Goal: Transaction & Acquisition: Purchase product/service

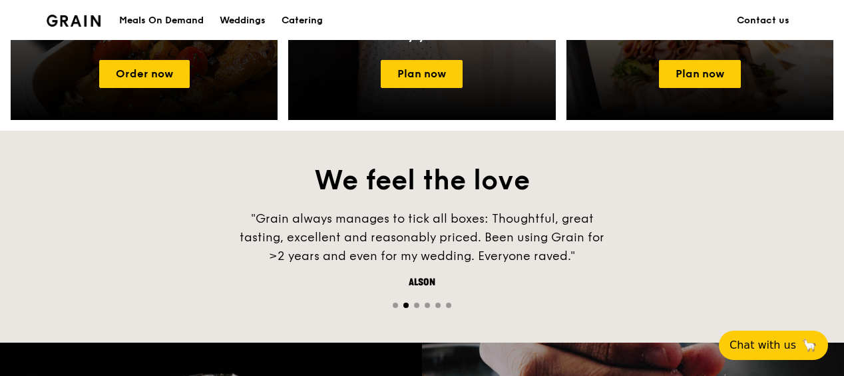
scroll to position [599, 0]
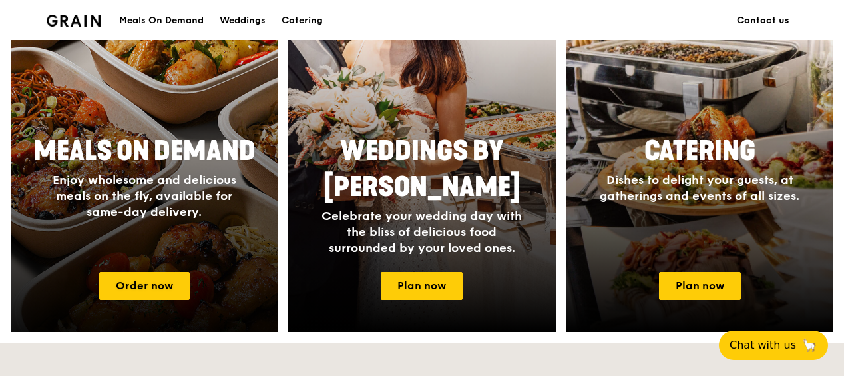
click at [161, 196] on span "Enjoy wholesome and delicious meals on the fly, available for same-day delivery." at bounding box center [145, 195] width 184 height 47
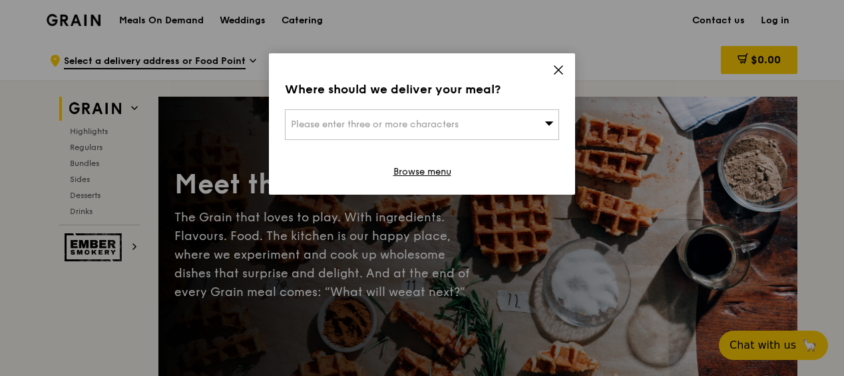
click at [563, 70] on icon at bounding box center [559, 70] width 12 height 12
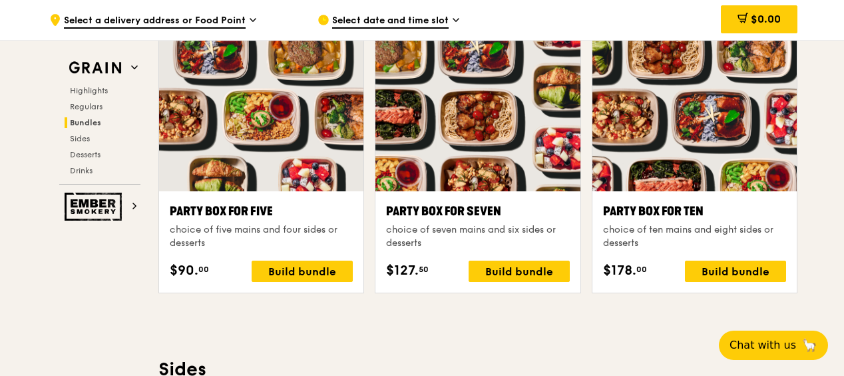
scroll to position [2650, 0]
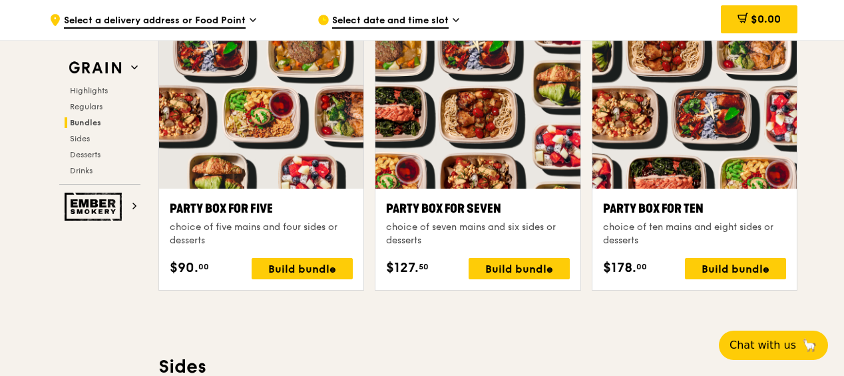
click at [526, 97] on div at bounding box center [478, 112] width 204 height 151
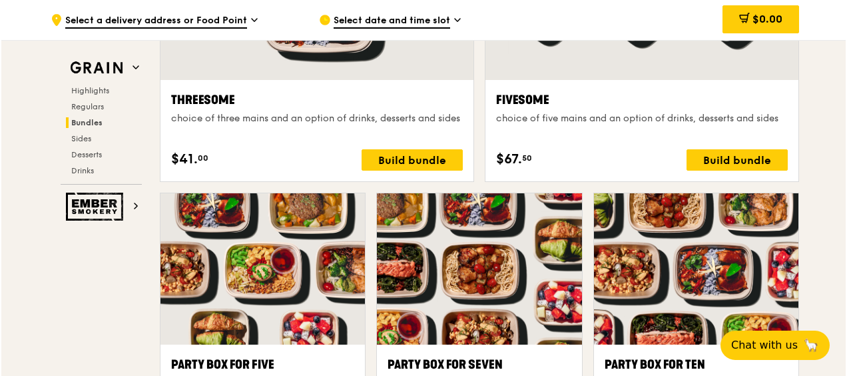
scroll to position [2384, 0]
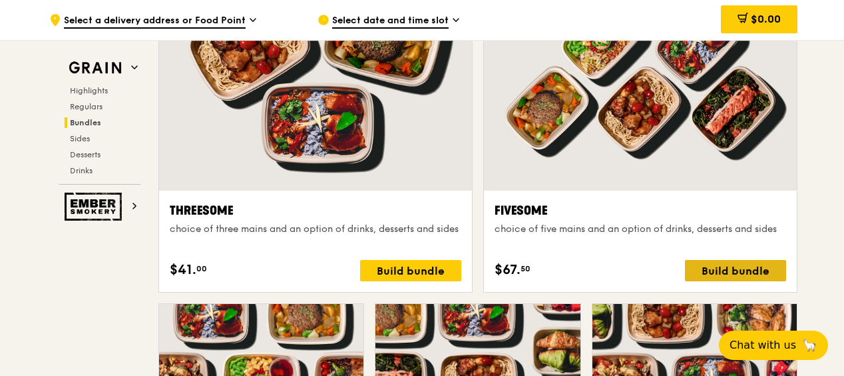
click at [719, 270] on div "Build bundle" at bounding box center [735, 270] width 101 height 21
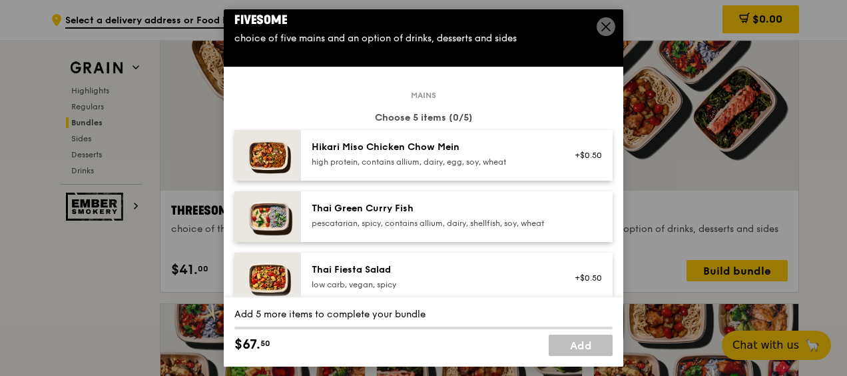
scroll to position [0, 0]
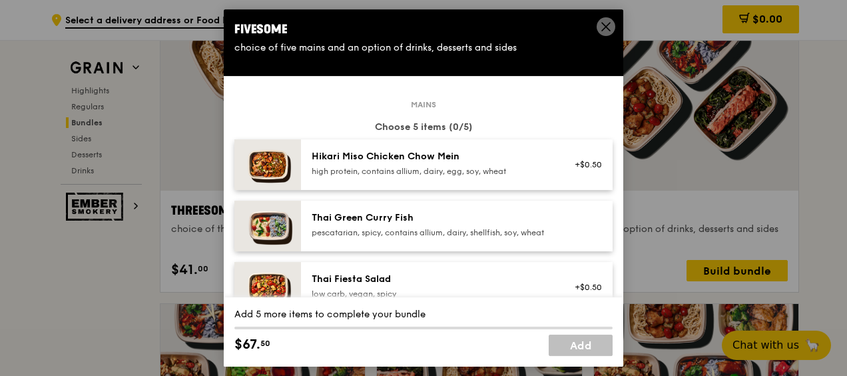
click at [269, 160] on img at bounding box center [267, 164] width 67 height 51
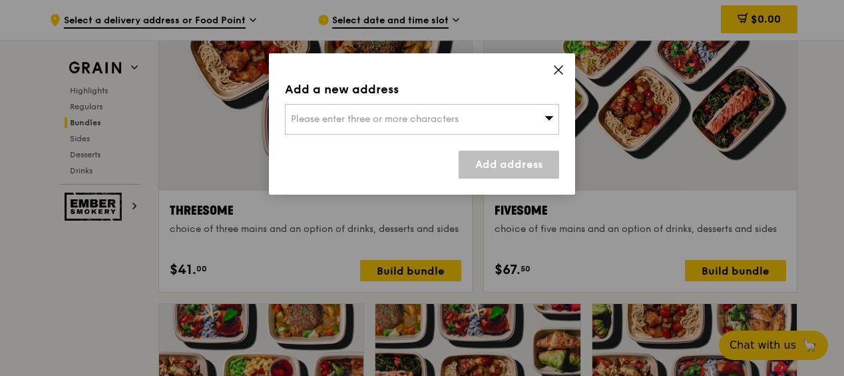
click at [555, 69] on icon at bounding box center [559, 70] width 12 height 12
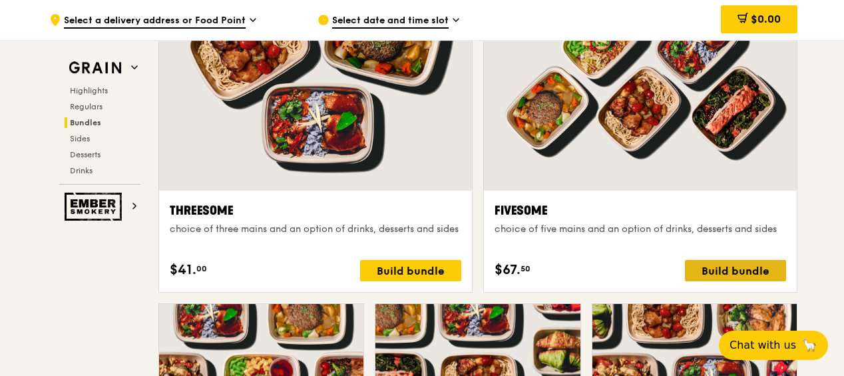
click at [717, 264] on div "Build bundle" at bounding box center [735, 270] width 101 height 21
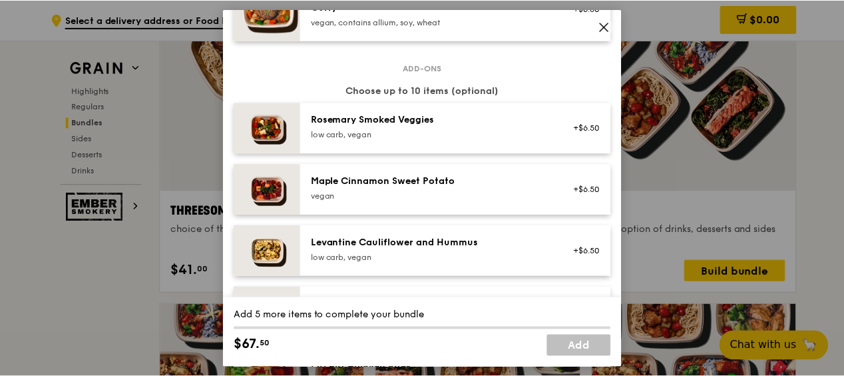
scroll to position [666, 0]
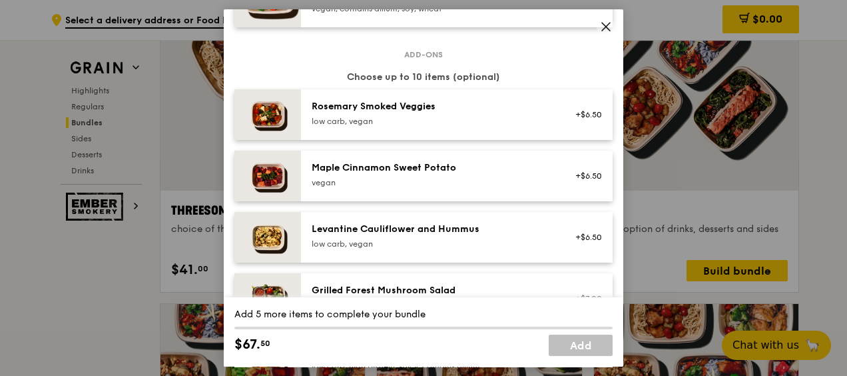
click at [604, 28] on icon at bounding box center [606, 27] width 8 height 8
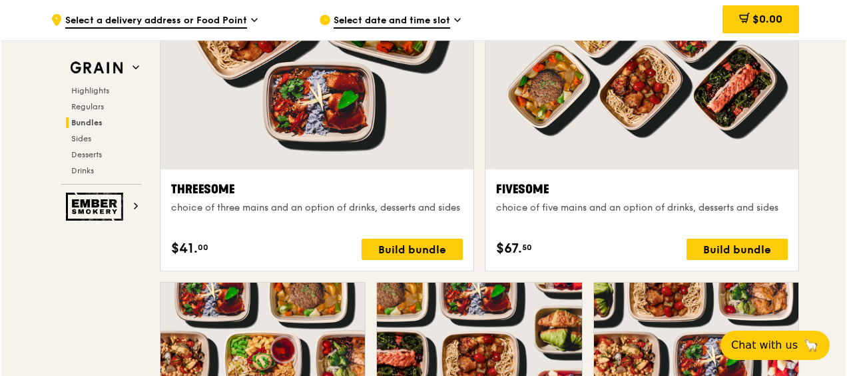
scroll to position [2717, 0]
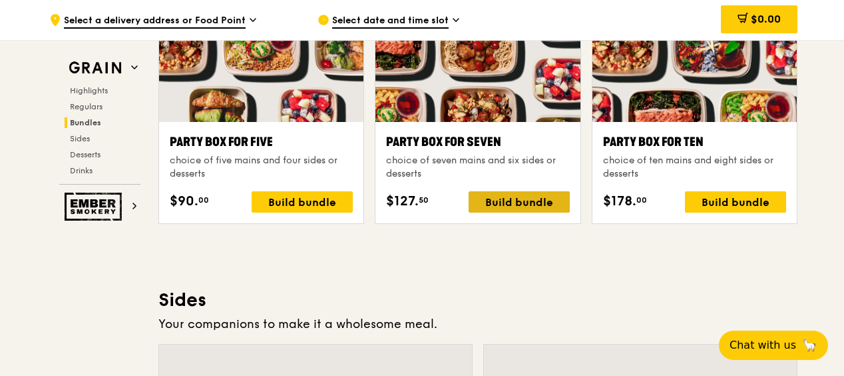
click at [553, 192] on div "Build bundle" at bounding box center [519, 201] width 101 height 21
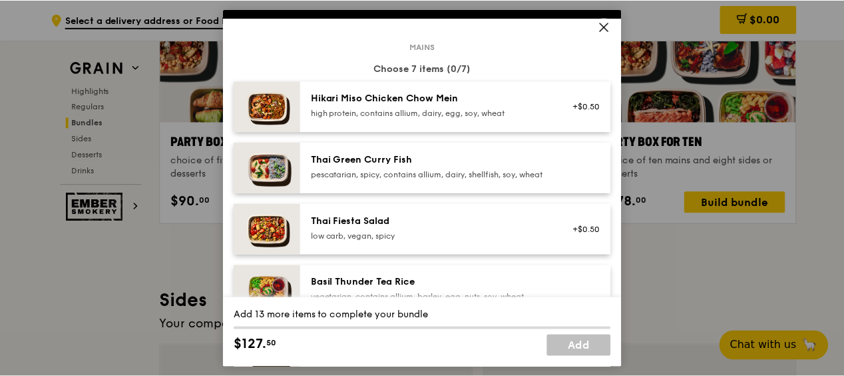
scroll to position [133, 0]
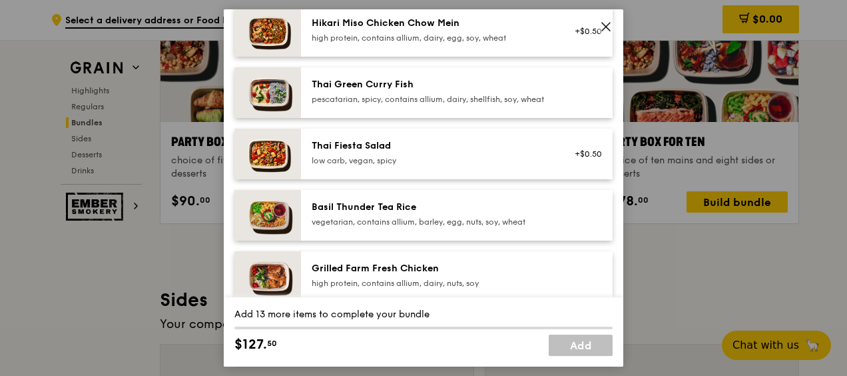
click at [265, 29] on img at bounding box center [267, 31] width 67 height 51
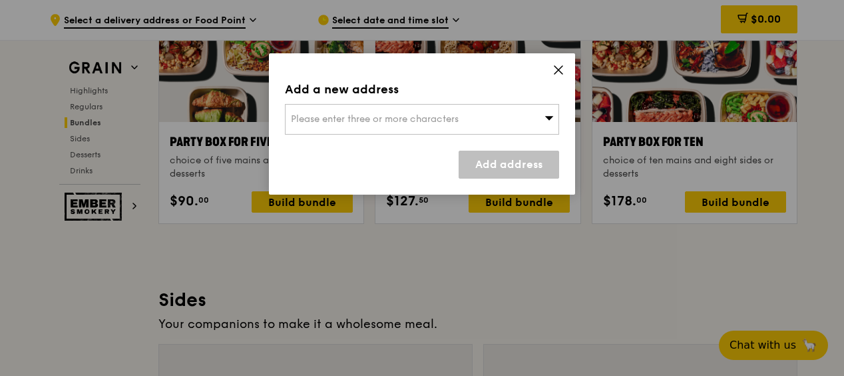
click at [566, 69] on div "Add a new address Please enter three or more characters Add address" at bounding box center [422, 123] width 306 height 141
click at [560, 69] on icon at bounding box center [559, 70] width 12 height 12
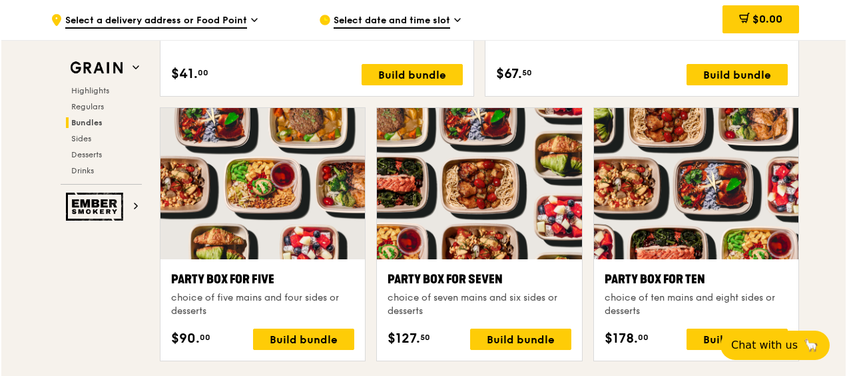
scroll to position [2650, 0]
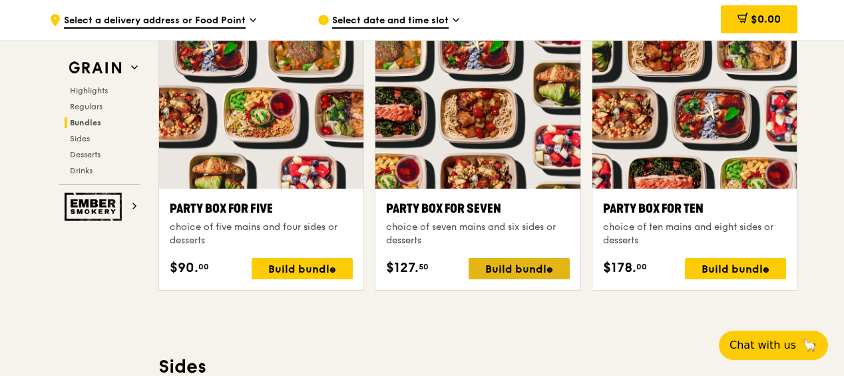
click at [524, 266] on div "Build bundle" at bounding box center [519, 268] width 101 height 21
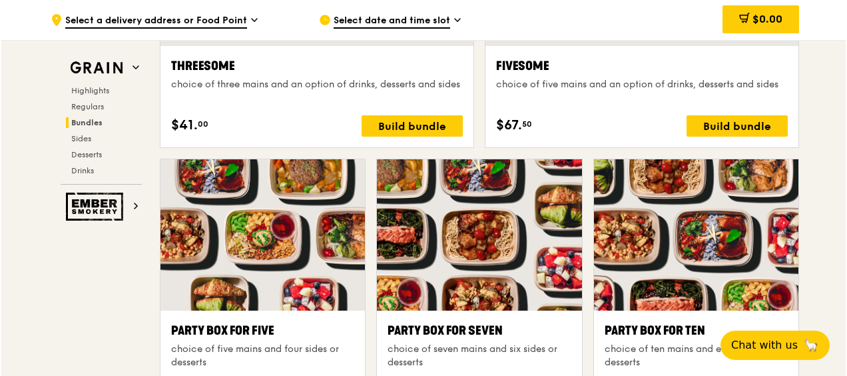
scroll to position [2584, 0]
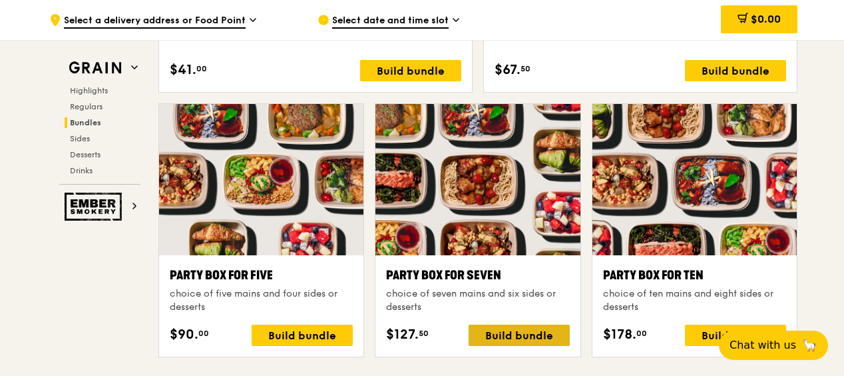
click at [518, 340] on div "Build bundle" at bounding box center [519, 334] width 101 height 21
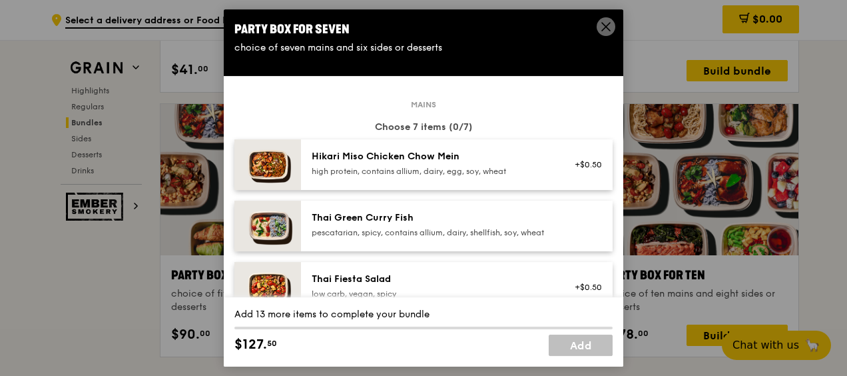
drag, startPoint x: 613, startPoint y: 73, endPoint x: 613, endPoint y: 84, distance: 10.7
click at [613, 84] on div "Party Box for Seven choice of seven mains and six sides or desserts Mains Choos…" at bounding box center [424, 187] width 400 height 357
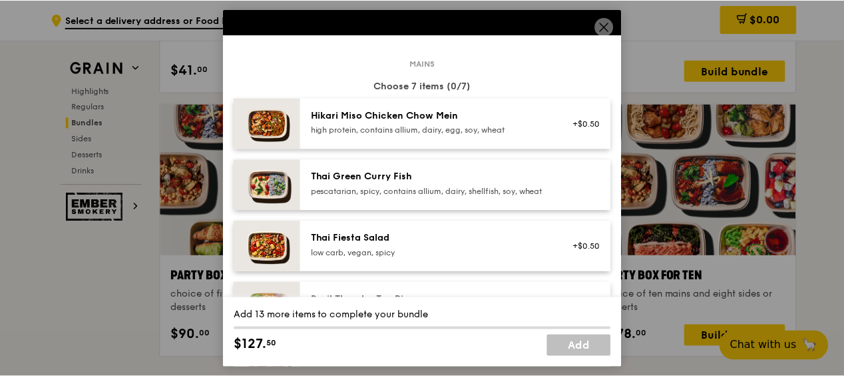
scroll to position [200, 0]
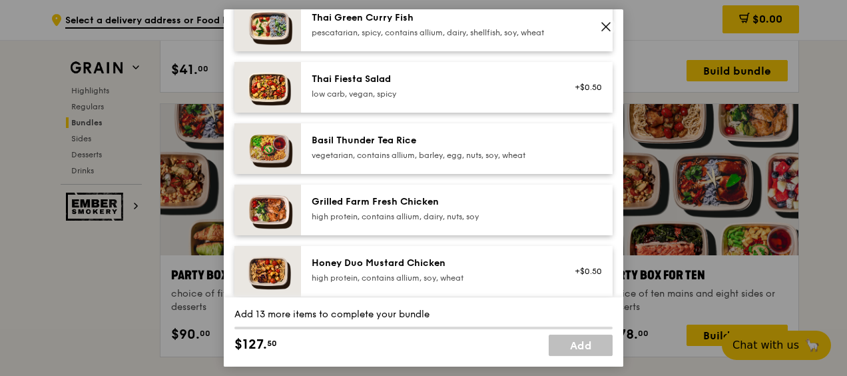
click at [256, 218] on img at bounding box center [267, 209] width 67 height 51
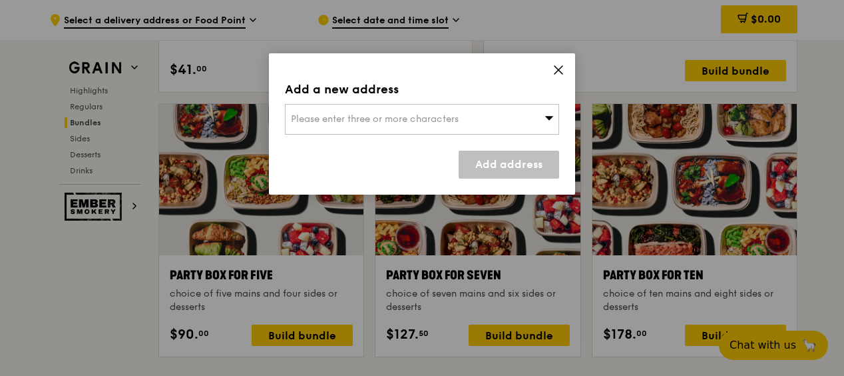
click at [553, 70] on icon at bounding box center [559, 70] width 12 height 12
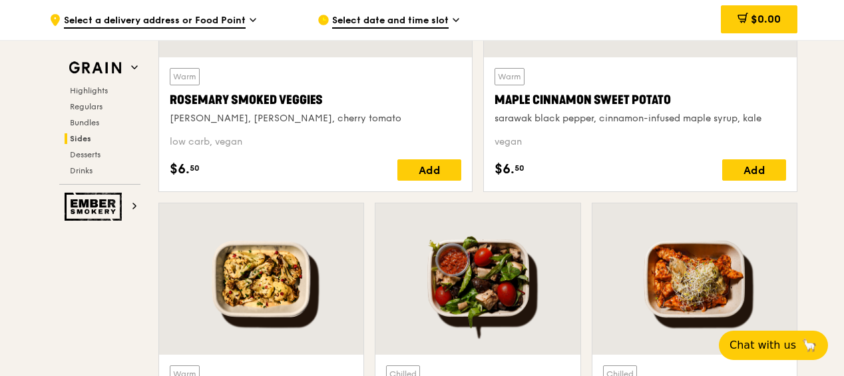
scroll to position [3196, 0]
